Goal: Task Accomplishment & Management: Complete application form

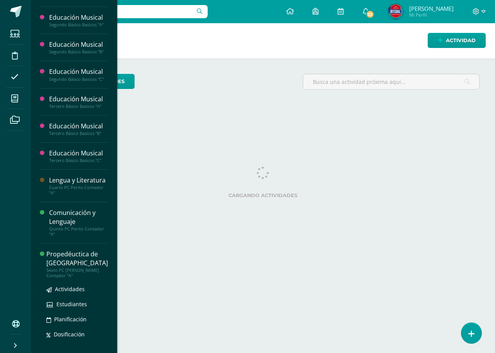
scroll to position [540, 0]
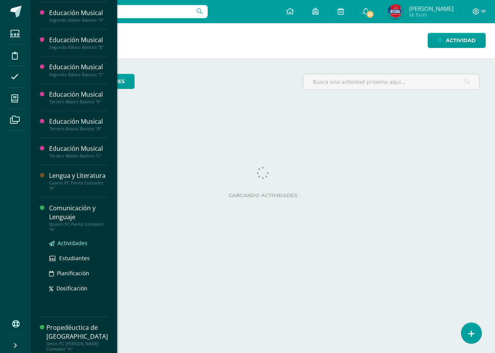
click at [65, 240] on span "Actividades" at bounding box center [73, 242] width 30 height 7
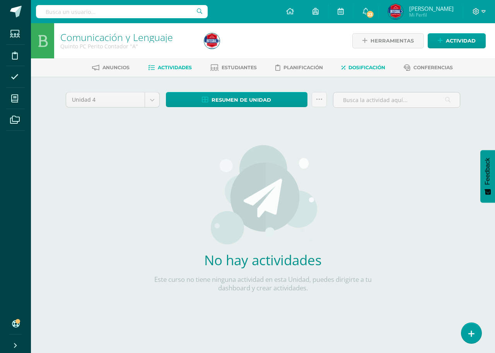
click at [372, 68] on span "Dosificación" at bounding box center [366, 68] width 37 height 6
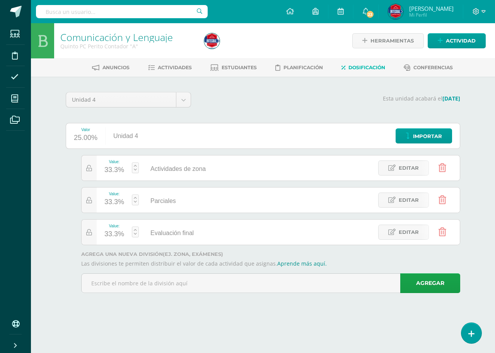
click at [107, 171] on div "33.3%" at bounding box center [114, 170] width 20 height 12
type input "40"
click at [119, 202] on div "30.0%" at bounding box center [114, 202] width 20 height 12
type input "20"
click at [173, 182] on link "Guardar" at bounding box center [176, 181] width 53 height 10
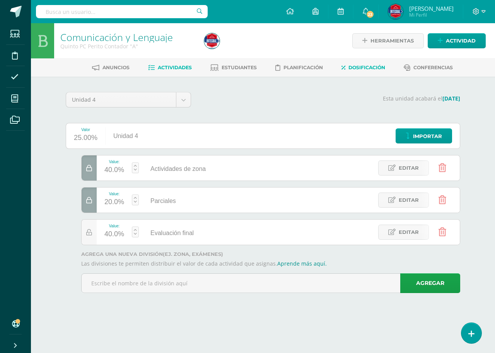
click at [185, 72] on link "Actividades" at bounding box center [170, 67] width 44 height 12
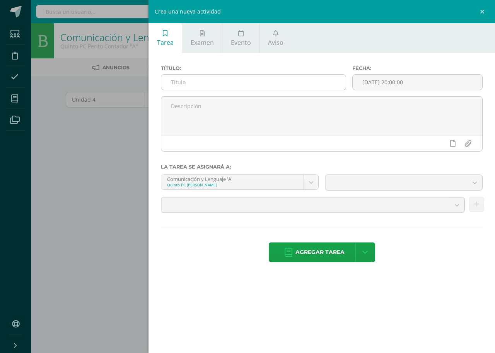
click at [167, 81] on input "text" at bounding box center [253, 82] width 184 height 15
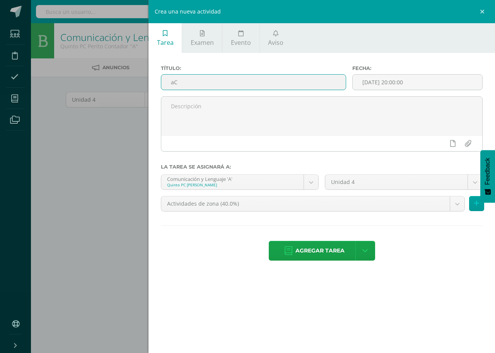
type input "a"
type input "Actividad No. 1 El periodo modernista"
click at [378, 87] on input "[DATE] 20:00:00" at bounding box center [418, 82] width 130 height 15
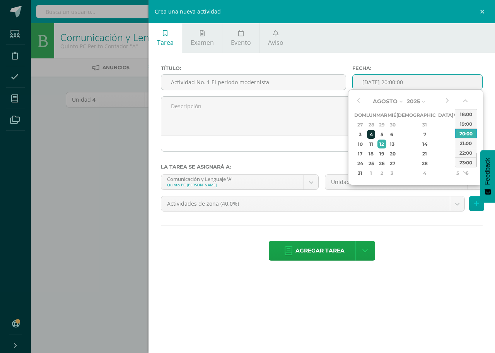
click at [375, 135] on div "4" at bounding box center [371, 134] width 8 height 9
click at [472, 123] on div "17:00" at bounding box center [466, 120] width 22 height 10
type input "2025-08-04 17:00"
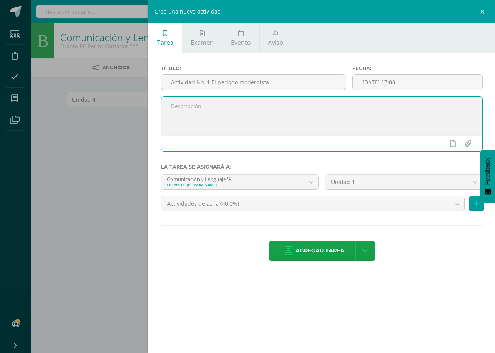
click at [170, 107] on textarea at bounding box center [321, 116] width 321 height 39
click at [310, 125] on textarea "Presente en mapas conceptuales los elementos de modernismo en la literatura. De…" at bounding box center [321, 116] width 321 height 39
type textarea "Presente en mapas conceptuales los elementos de modernismo en la literatura. De…"
click at [309, 177] on body "Estudiantes Disciplina Asistencia Mis cursos Archivos Soporte Centro de ayuda Ú…" at bounding box center [247, 166] width 495 height 332
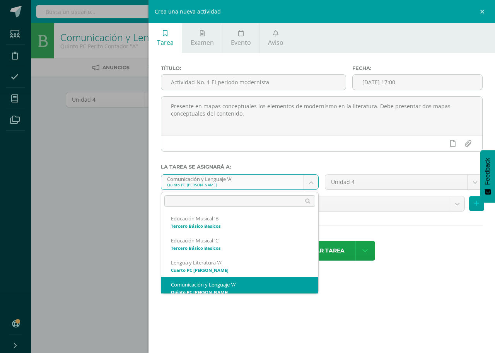
scroll to position [537, 0]
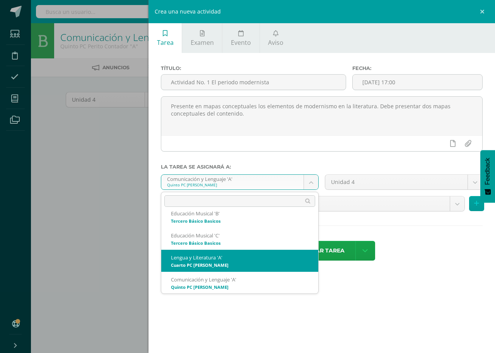
select select "170257"
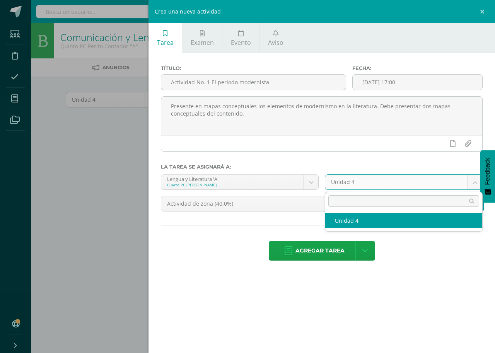
click at [473, 182] on body "Estudiantes Disciplina Asistencia Mis cursos Archivos Soporte Centro de ayuda Ú…" at bounding box center [247, 166] width 495 height 332
select select "170263"
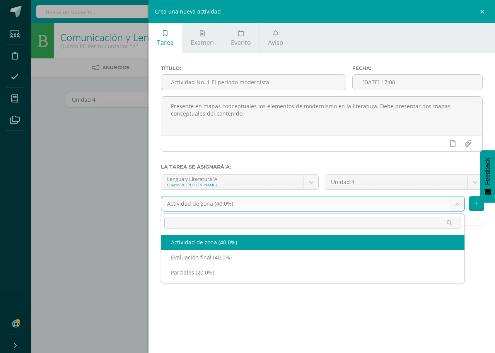
click at [458, 201] on body "Estudiantes Disciplina Asistencia Mis cursos Archivos Soporte Centro de ayuda Ú…" at bounding box center [247, 166] width 495 height 332
drag, startPoint x: 242, startPoint y: 244, endPoint x: 331, endPoint y: 243, distance: 88.2
select select "190923"
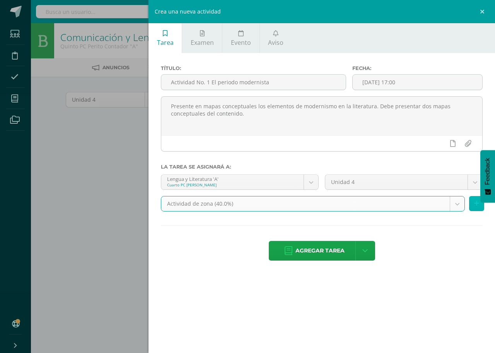
click at [479, 206] on button at bounding box center [476, 203] width 15 height 15
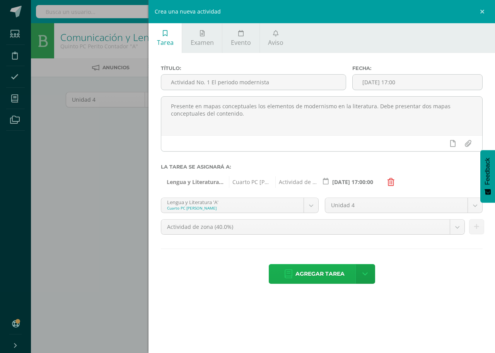
click at [323, 274] on span "Agregar tarea" at bounding box center [319, 273] width 49 height 19
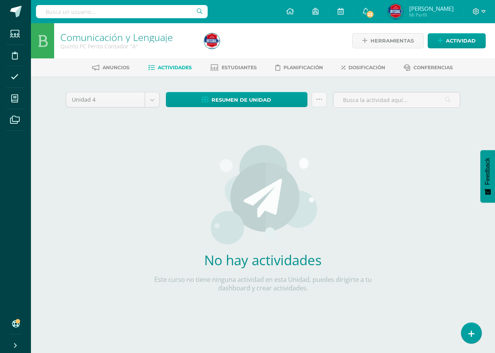
click at [162, 64] on link "Actividades" at bounding box center [170, 67] width 44 height 12
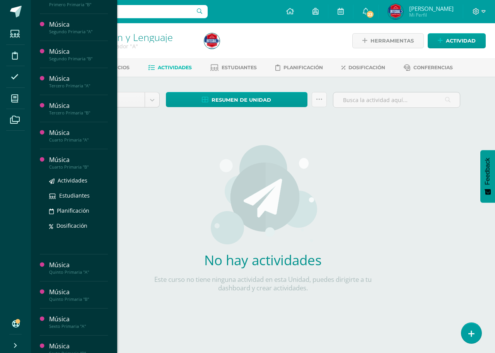
scroll to position [309, 0]
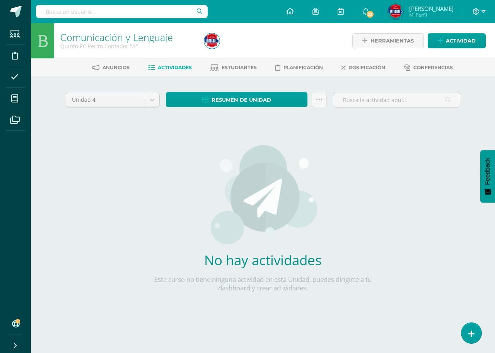
click at [274, 202] on img at bounding box center [262, 194] width 109 height 101
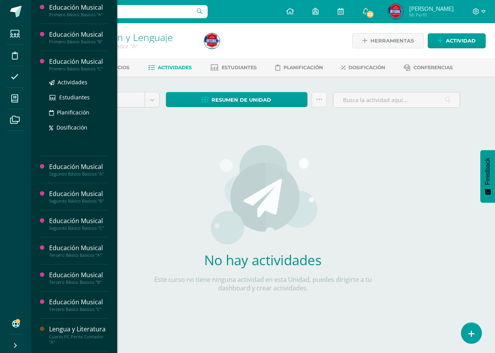
scroll to position [464, 0]
click at [76, 325] on div "Lengua y Literatura" at bounding box center [78, 329] width 59 height 9
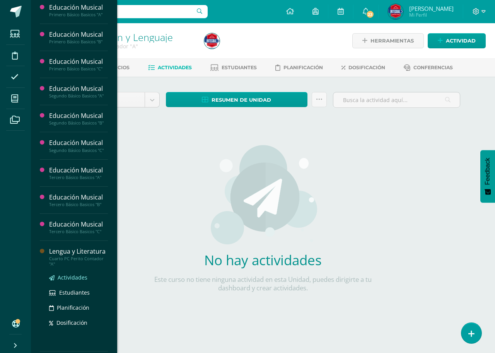
click at [68, 277] on span "Actividades" at bounding box center [73, 277] width 30 height 7
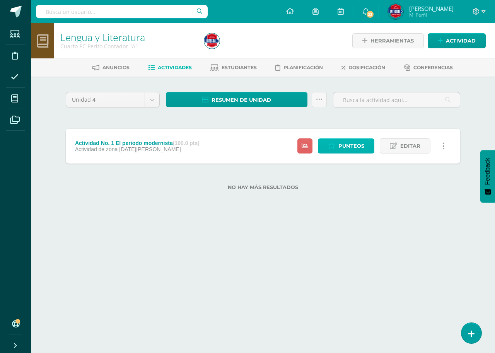
click at [349, 144] on span "Punteos" at bounding box center [351, 146] width 26 height 14
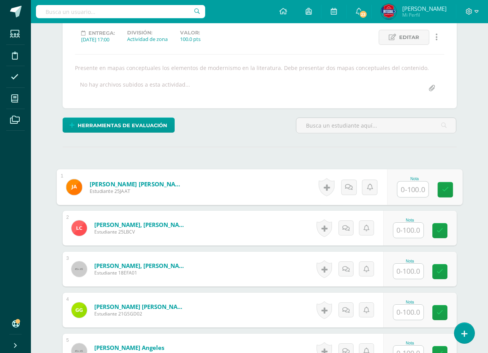
click at [415, 187] on input "text" at bounding box center [412, 189] width 31 height 15
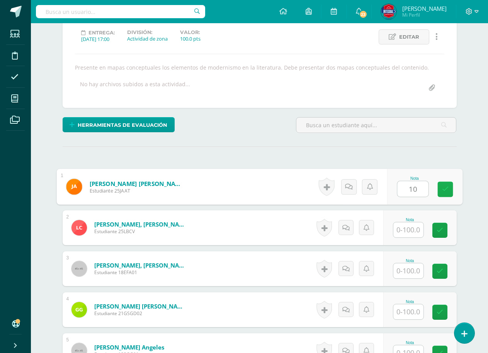
type input "100"
click at [444, 189] on icon at bounding box center [445, 189] width 7 height 7
click at [414, 235] on input "text" at bounding box center [409, 229] width 30 height 15
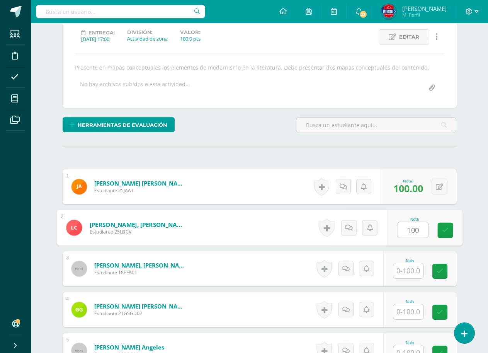
type input "100"
click at [454, 225] on div "Nota 100" at bounding box center [420, 227] width 73 height 35
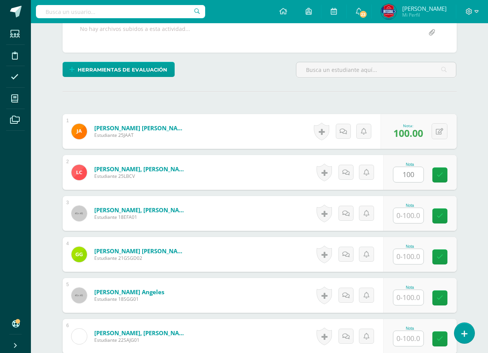
scroll to position [184, 0]
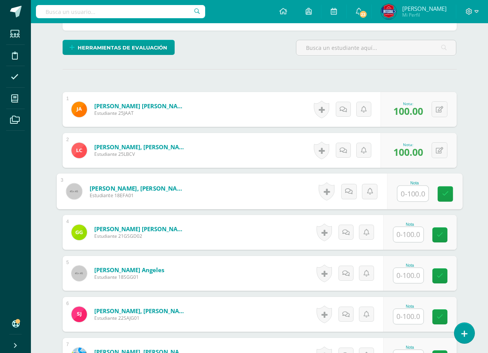
click at [407, 196] on input "text" at bounding box center [412, 193] width 31 height 15
type input "100"
click at [450, 193] on link at bounding box center [445, 193] width 15 height 15
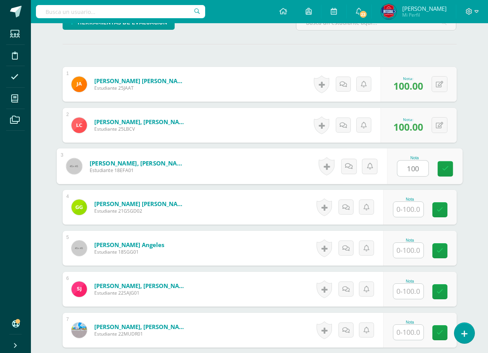
scroll to position [223, 0]
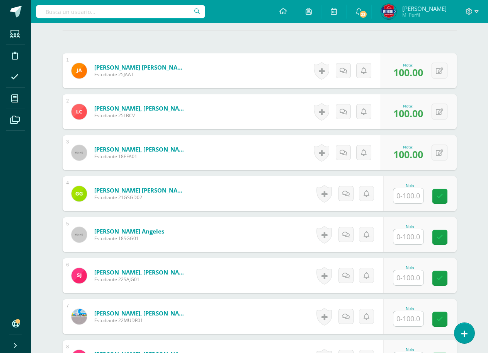
click at [417, 196] on input "text" at bounding box center [409, 195] width 30 height 15
type input "100"
click at [449, 198] on icon at bounding box center [445, 196] width 7 height 7
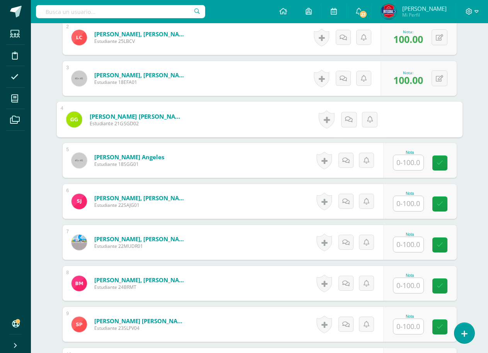
scroll to position [300, 0]
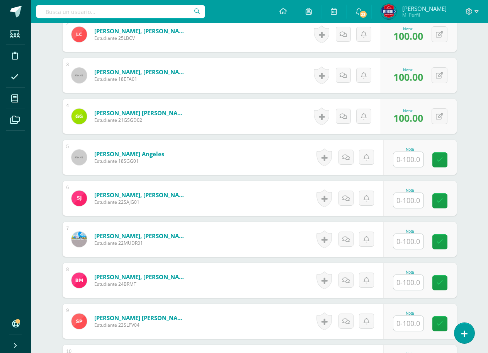
click at [409, 160] on input "text" at bounding box center [409, 159] width 30 height 15
type input "100"
click at [442, 157] on icon at bounding box center [445, 160] width 7 height 7
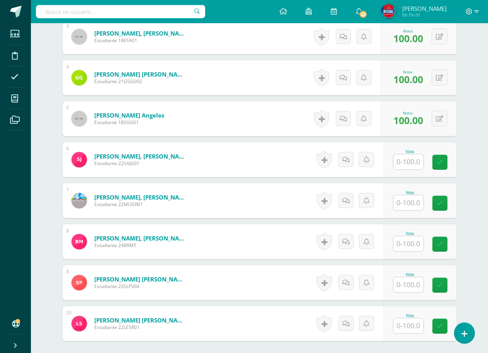
click at [406, 169] on input "text" at bounding box center [409, 161] width 30 height 15
type input "100"
click at [443, 164] on icon at bounding box center [445, 162] width 7 height 7
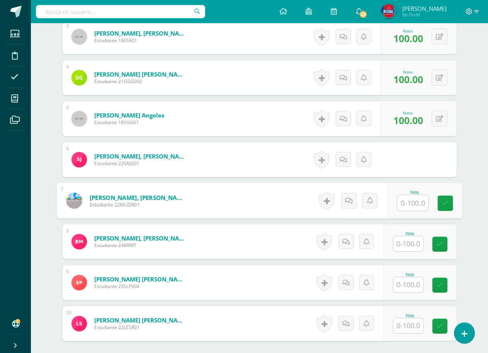
click at [413, 206] on input "text" at bounding box center [412, 202] width 31 height 15
type input "100"
click at [445, 201] on icon at bounding box center [445, 203] width 7 height 7
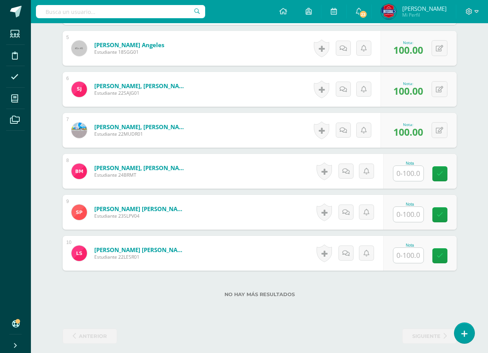
scroll to position [415, 0]
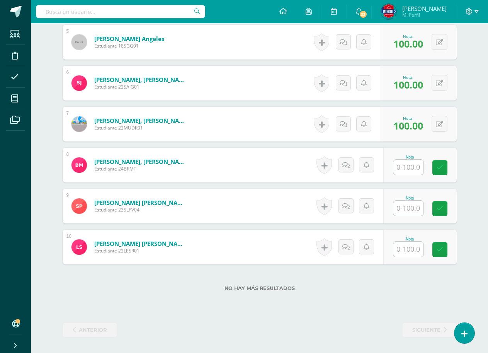
click at [421, 165] on input "text" at bounding box center [409, 167] width 30 height 15
click at [446, 167] on icon at bounding box center [445, 167] width 7 height 7
type input "100"
click at [415, 208] on input "text" at bounding box center [409, 208] width 30 height 15
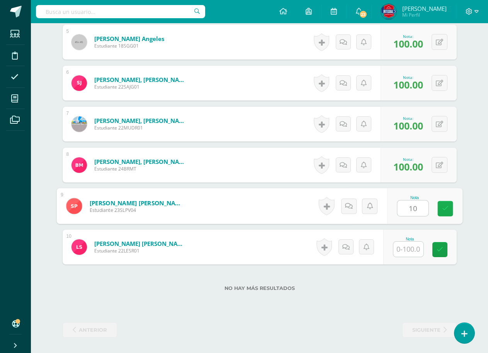
type input "100"
click at [443, 203] on link at bounding box center [445, 208] width 15 height 15
click at [409, 249] on input "text" at bounding box center [409, 249] width 30 height 15
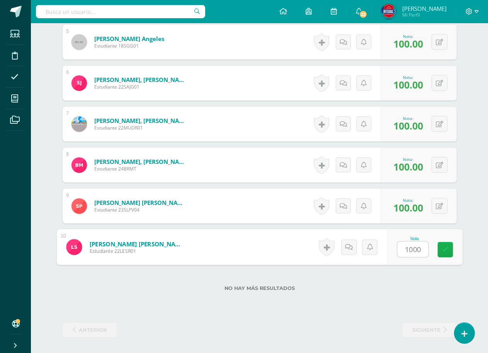
type input "100"
click at [444, 248] on icon at bounding box center [445, 249] width 7 height 7
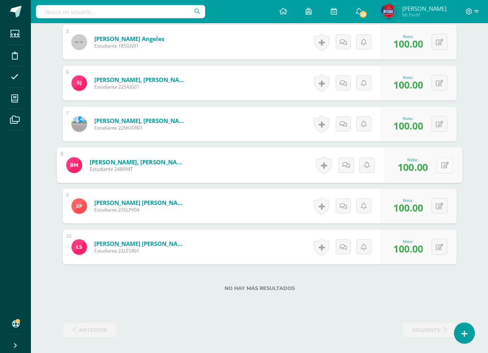
click at [441, 165] on icon at bounding box center [445, 165] width 8 height 7
type input "00"
click at [425, 171] on icon at bounding box center [424, 167] width 7 height 7
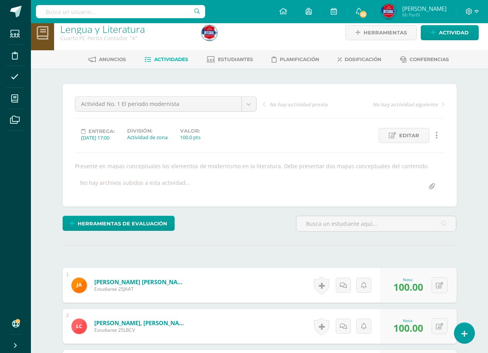
scroll to position [0, 0]
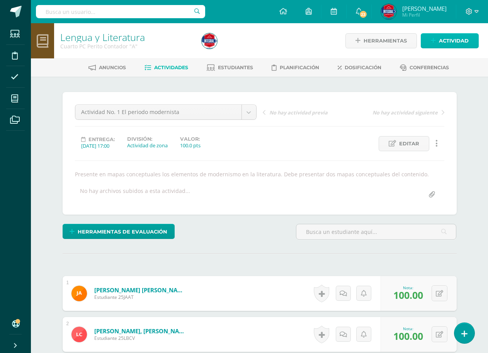
click at [455, 39] on span "Actividad" at bounding box center [454, 41] width 30 height 14
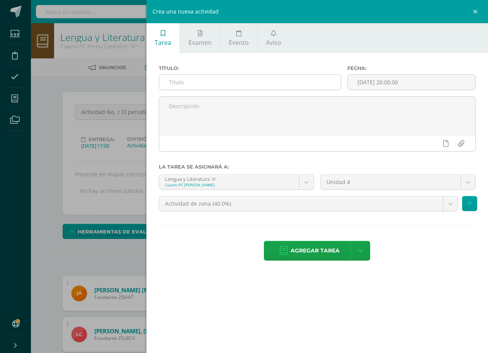
click at [172, 80] on input "text" at bounding box center [250, 82] width 182 height 15
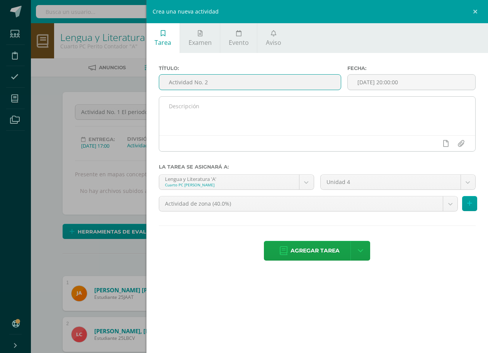
click at [178, 111] on textarea at bounding box center [317, 116] width 316 height 39
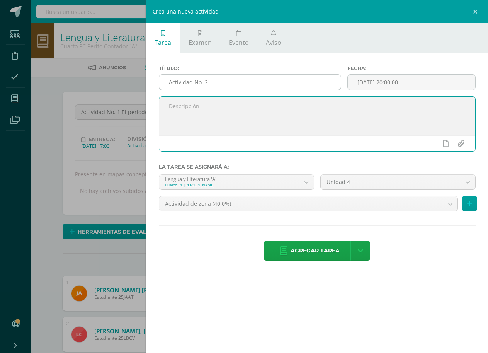
click at [226, 78] on input "Actividad No. 2" at bounding box center [250, 82] width 182 height 15
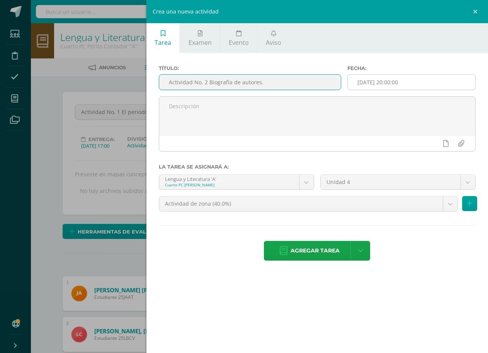
type input "Actividad No. 2 Biografía de autores."
click at [365, 75] on input "[DATE] 20:00:00" at bounding box center [412, 82] width 128 height 15
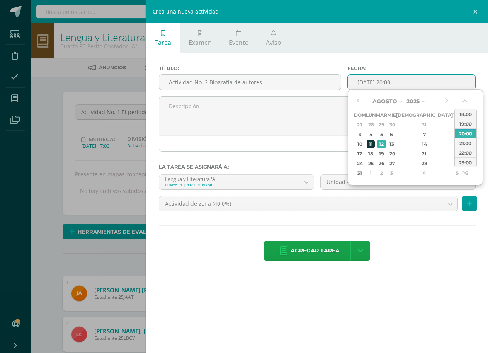
click at [375, 145] on div "11" at bounding box center [371, 144] width 8 height 9
click at [466, 116] on div "18:00" at bounding box center [466, 114] width 22 height 10
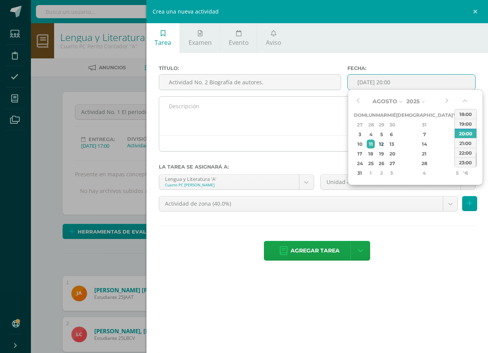
type input "2025-08-11 18:00"
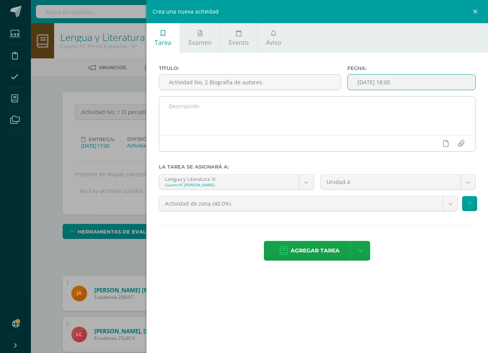
click at [301, 115] on textarea at bounding box center [317, 116] width 316 height 39
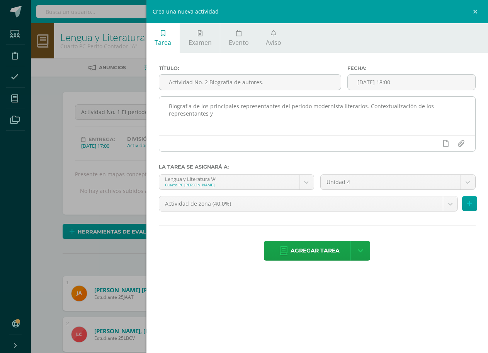
click at [232, 135] on textarea "Biografia de los principales representantes del periodo modernista literarios. …" at bounding box center [317, 116] width 316 height 39
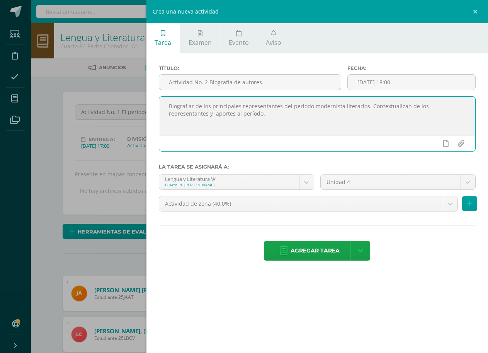
click at [319, 121] on textarea "Biografiar de los principales representantes del periodo modernista literarios.…" at bounding box center [317, 116] width 316 height 39
type textarea "Biografiar de los principales representantes del periodo modernista literarios.…"
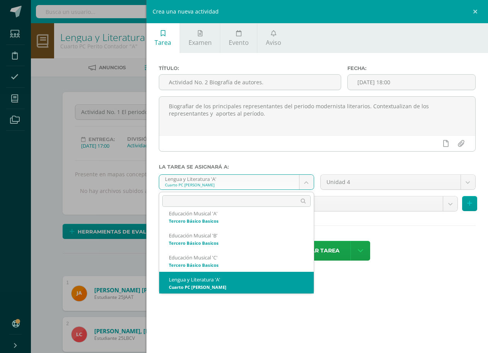
scroll to position [515, 0]
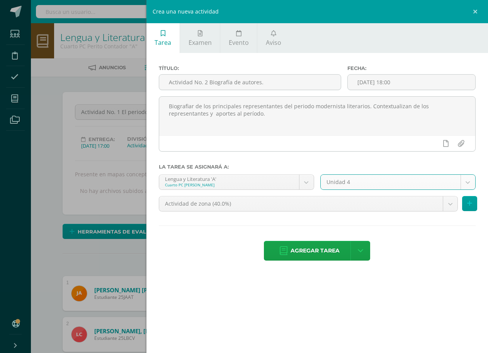
select select "170263"
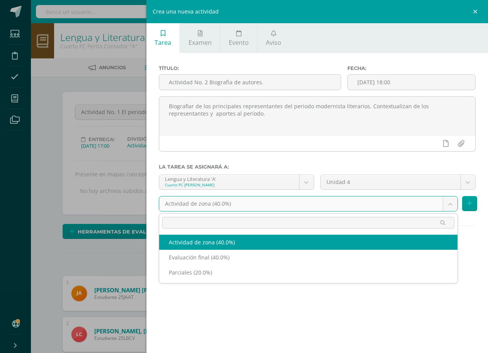
select select "190923"
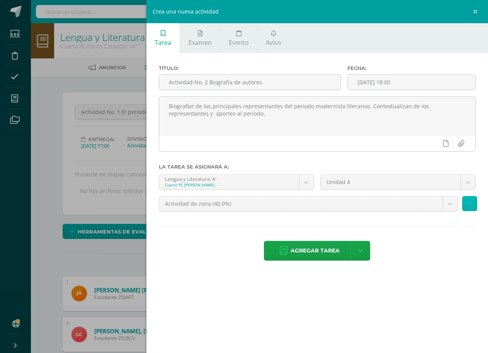
click at [475, 200] on button at bounding box center [469, 203] width 15 height 15
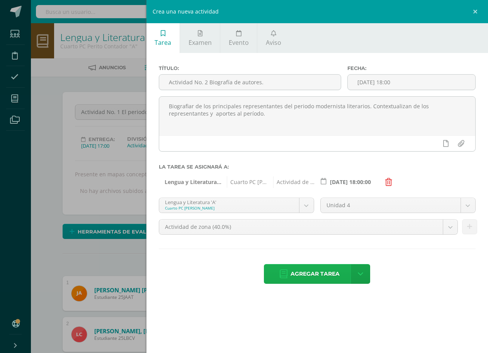
click at [309, 275] on span "Agregar tarea" at bounding box center [315, 273] width 49 height 19
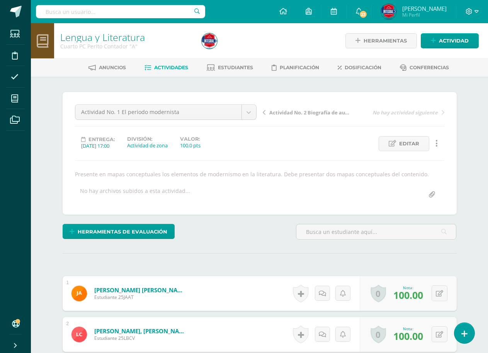
scroll to position [0, 0]
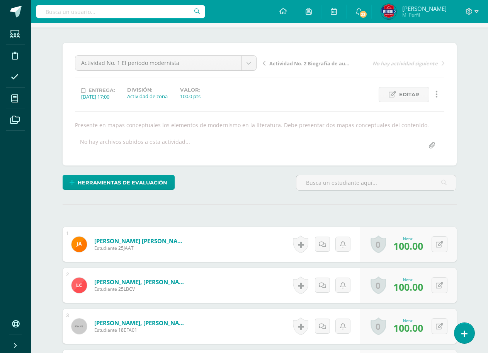
scroll to position [1, 0]
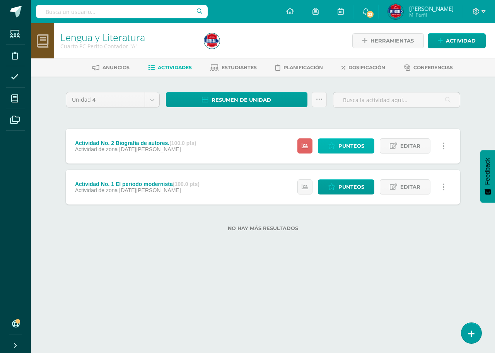
click at [351, 147] on span "Punteos" at bounding box center [351, 146] width 26 height 14
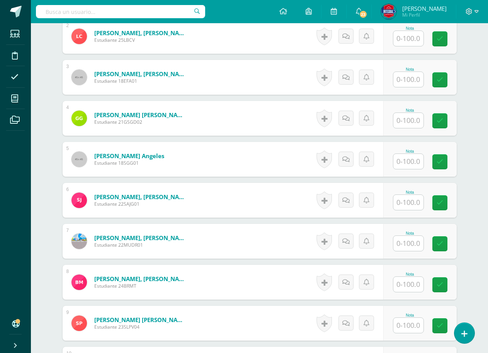
scroll to position [310, 0]
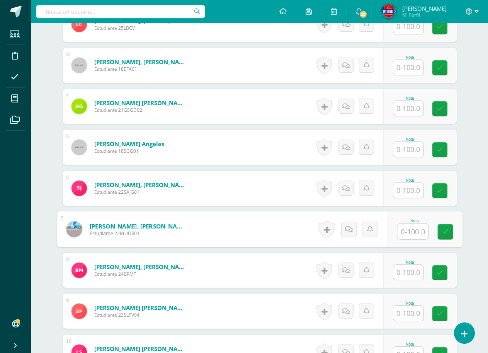
click at [405, 230] on input "text" at bounding box center [412, 231] width 31 height 15
type input "00"
click at [443, 232] on icon at bounding box center [445, 232] width 7 height 7
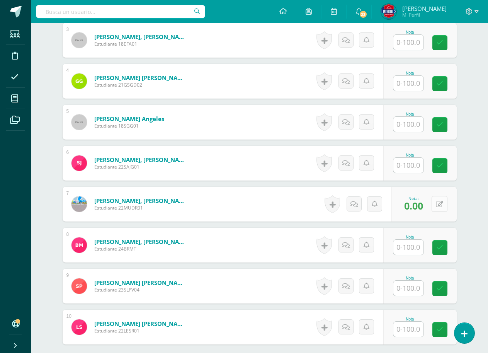
scroll to position [349, 0]
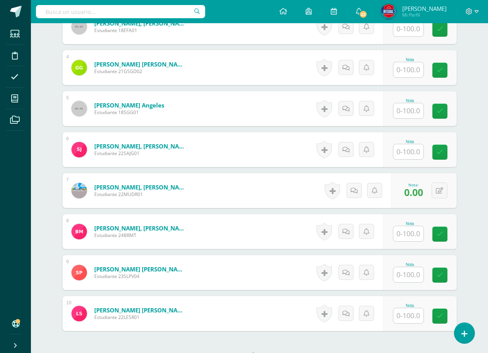
click at [401, 237] on input "text" at bounding box center [409, 233] width 30 height 15
type input "00"
click at [436, 237] on div "Nota 00" at bounding box center [420, 231] width 73 height 35
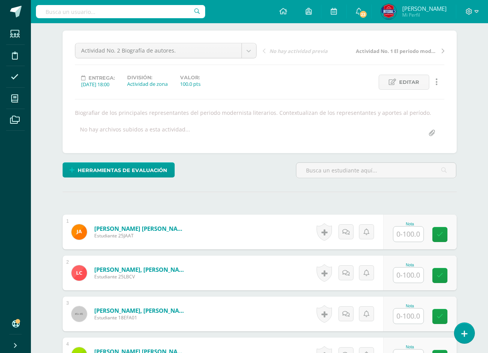
scroll to position [117, 0]
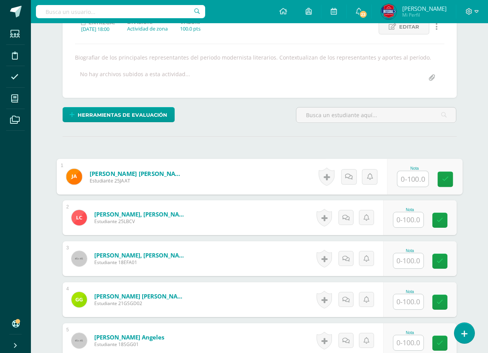
click at [409, 185] on input "text" at bounding box center [412, 178] width 31 height 15
type input "100"
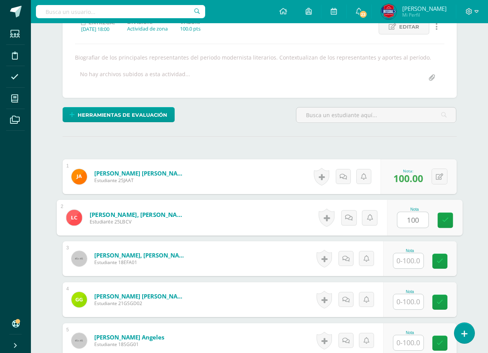
type input "100"
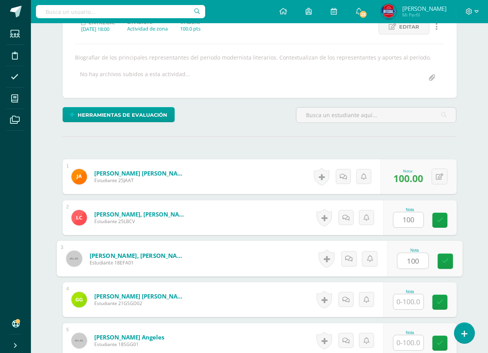
type input "100"
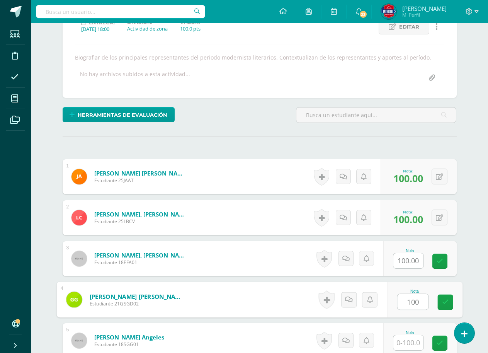
type input "100"
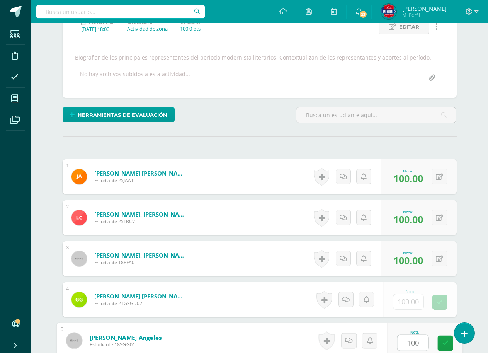
type input "100"
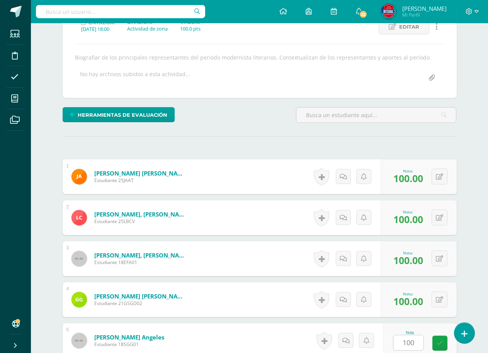
scroll to position [324, 0]
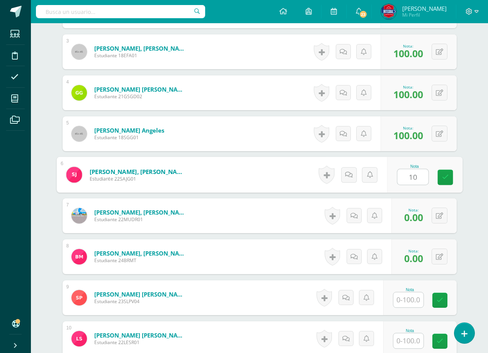
type input "100"
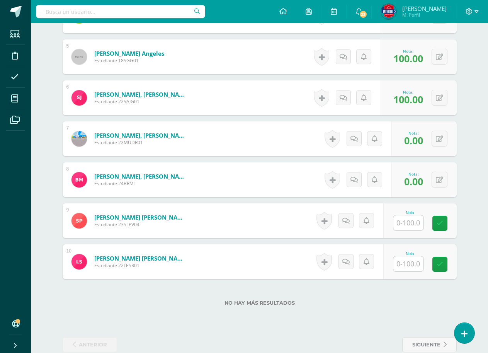
scroll to position [401, 0]
click at [400, 225] on input "text" at bounding box center [412, 222] width 31 height 15
type input "100"
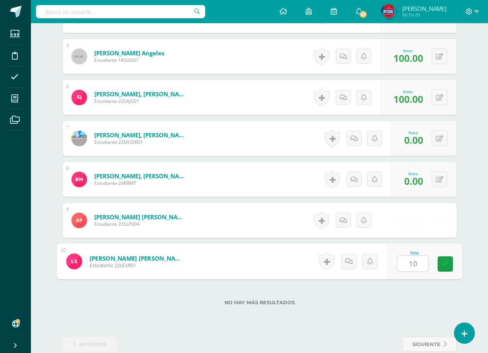
type input "100"
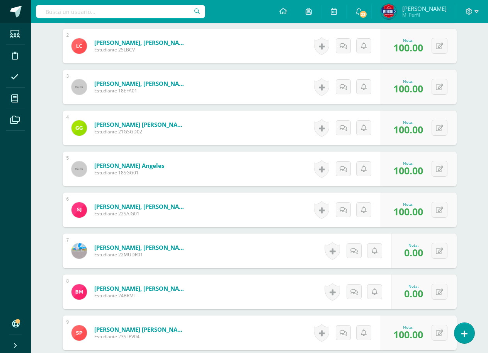
scroll to position [285, 0]
